Goal: Navigation & Orientation: Find specific page/section

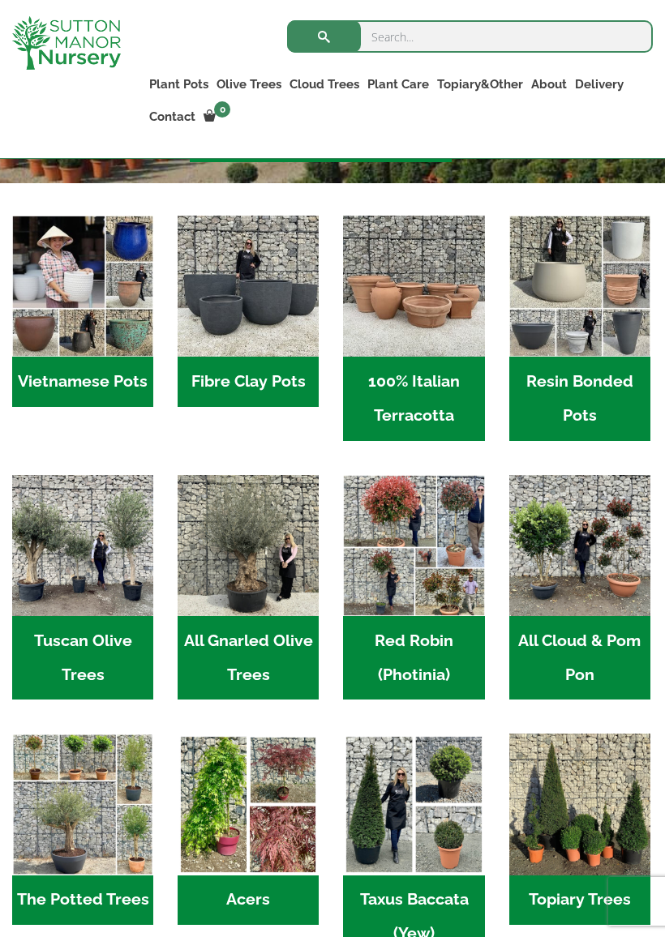
scroll to position [431, 0]
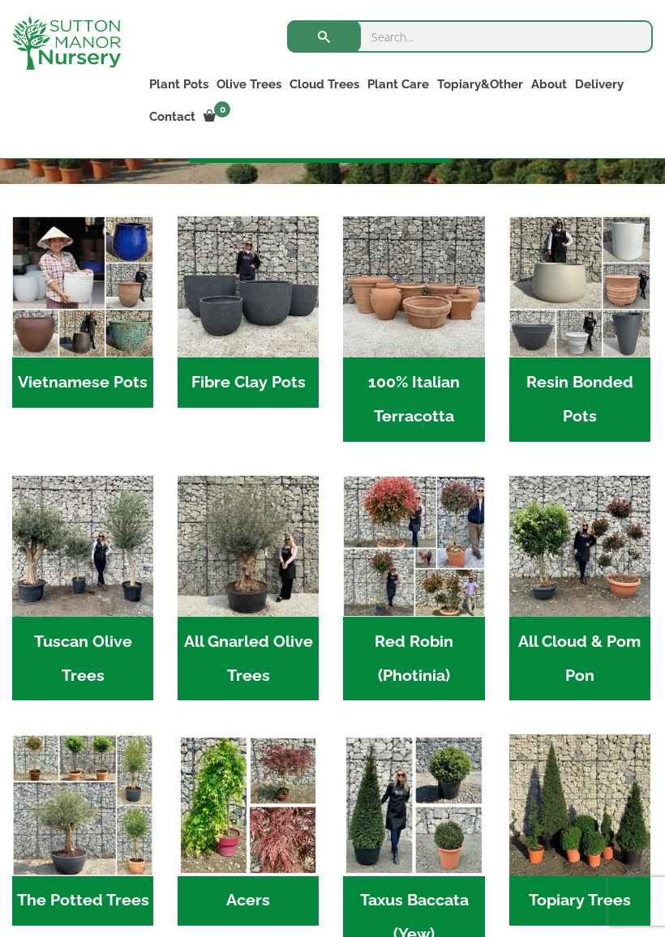
click at [574, 575] on img "Visit product category All Cloud & Pom Pon" at bounding box center [579, 546] width 141 height 141
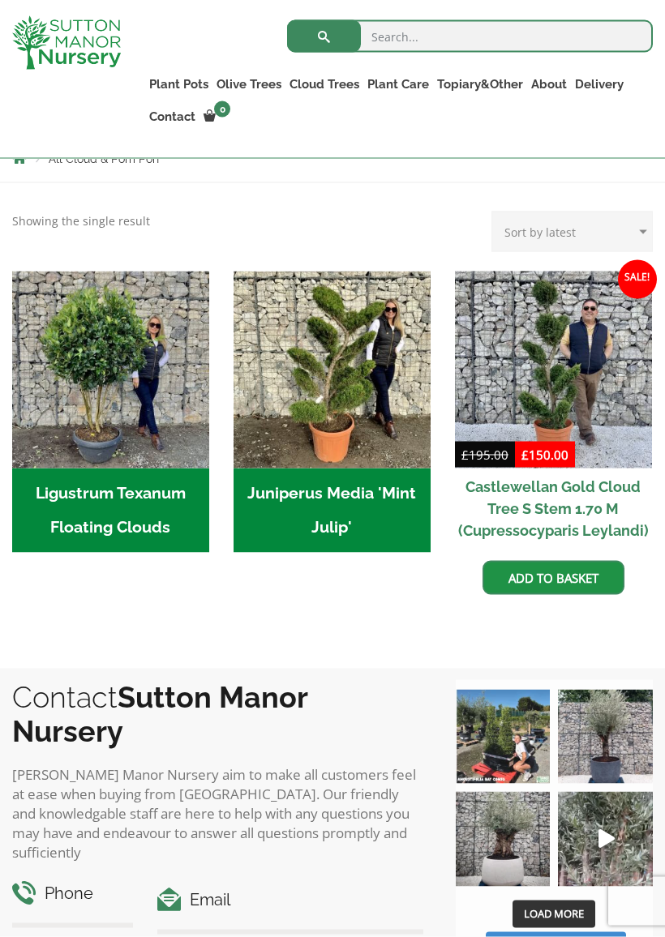
scroll to position [344, 0]
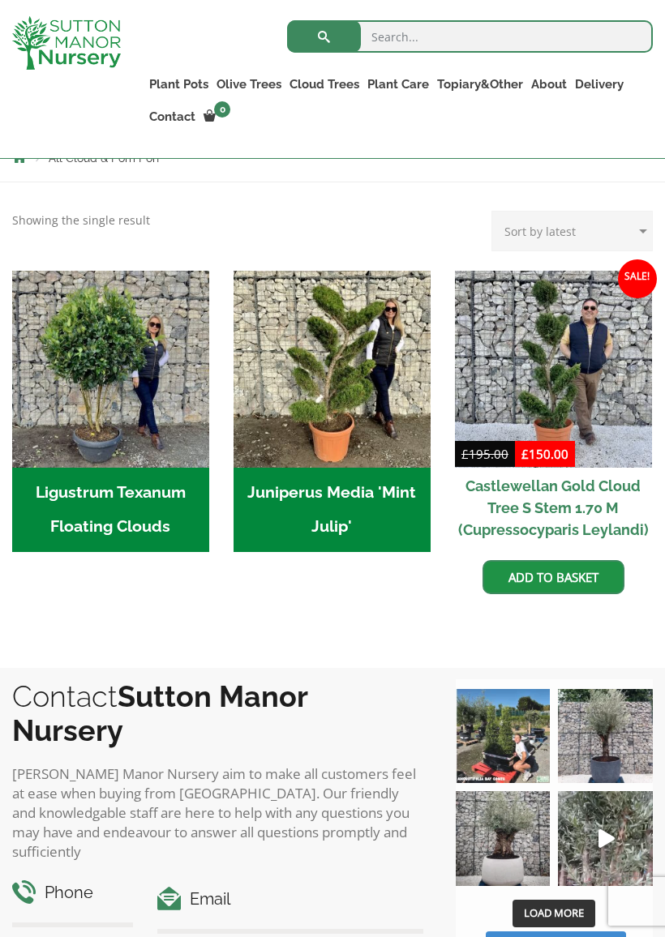
click at [79, 414] on img "Visit product category Ligustrum Texanum Floating Clouds" at bounding box center [110, 369] width 197 height 197
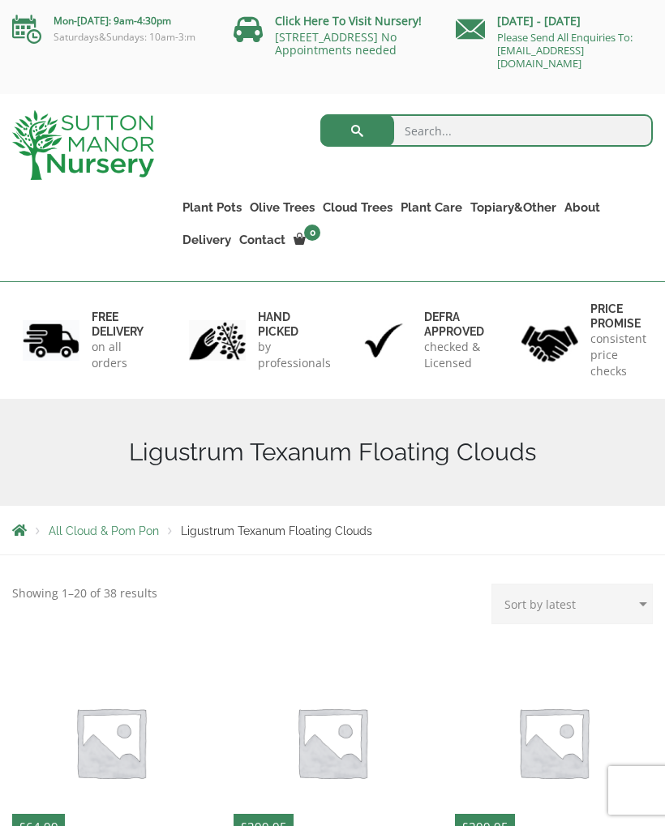
click at [0, 0] on link "Bay Trees (Laurus Nobilis)" at bounding box center [0, 0] width 0 height 0
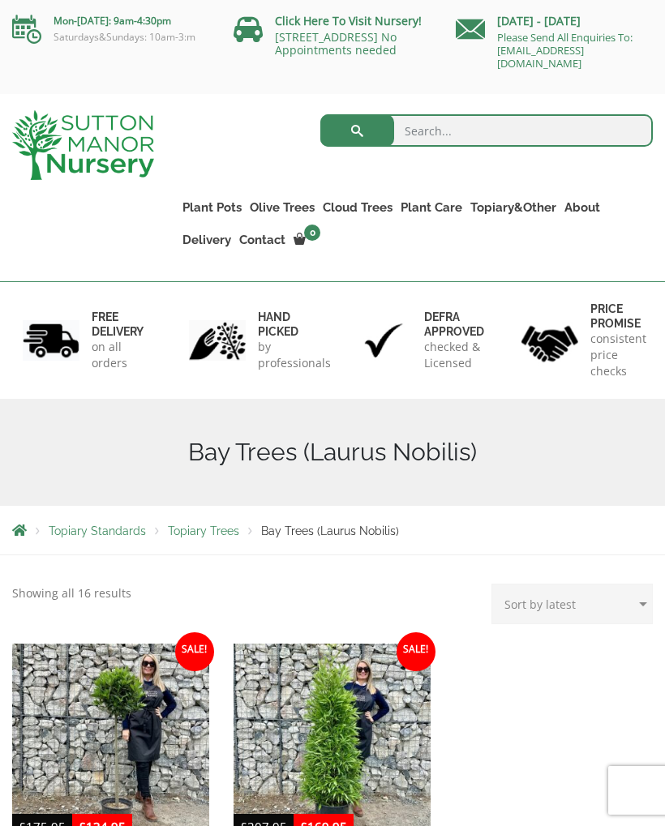
click at [0, 0] on link "Ilex Crenata" at bounding box center [0, 0] width 0 height 0
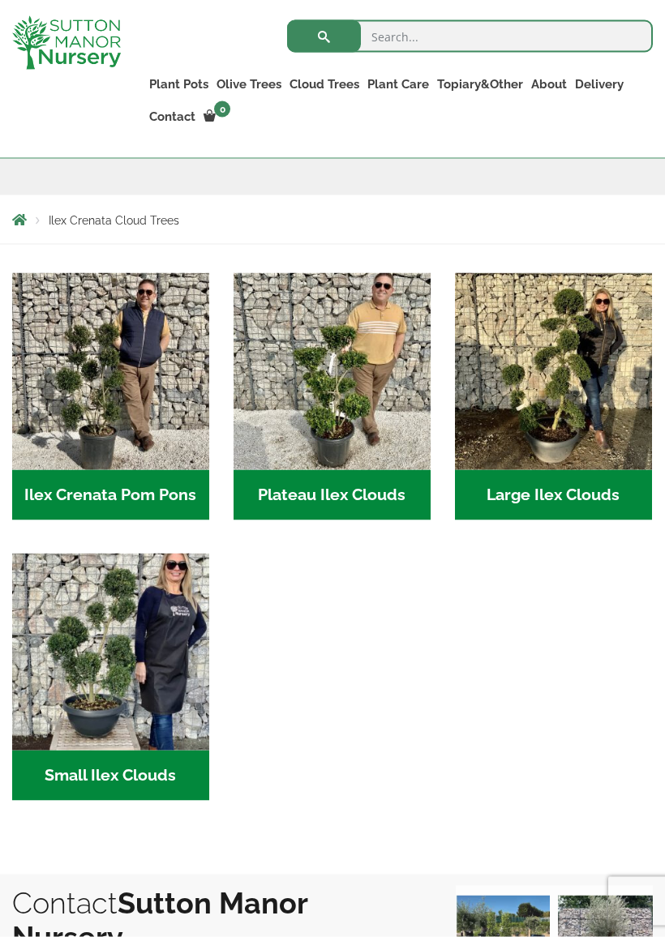
scroll to position [282, 0]
click at [92, 372] on img "Visit product category Ilex Crenata Pom Pons" at bounding box center [110, 370] width 197 height 197
